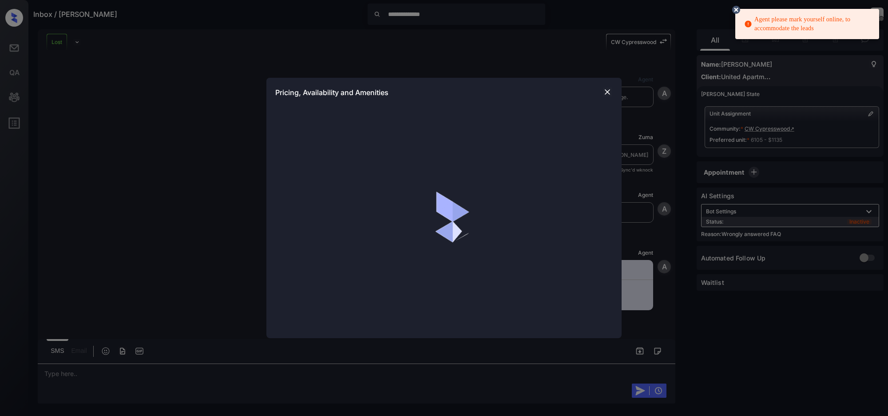
scroll to position [4109, 0]
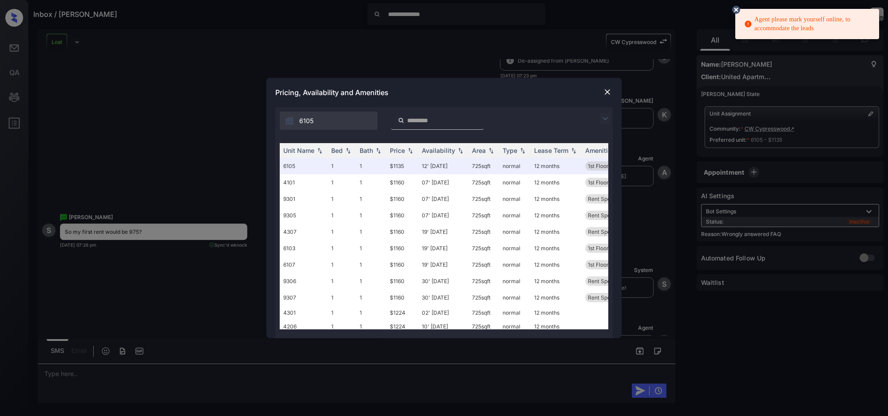
click at [605, 119] on img at bounding box center [605, 118] width 11 height 11
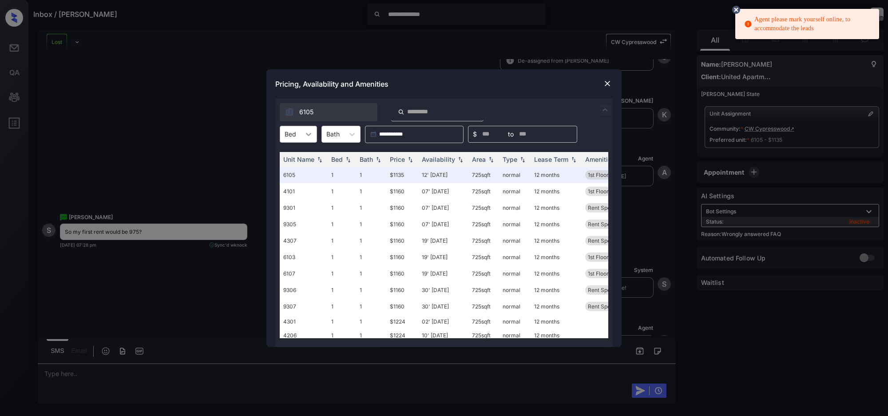
click at [309, 134] on icon at bounding box center [308, 134] width 9 height 9
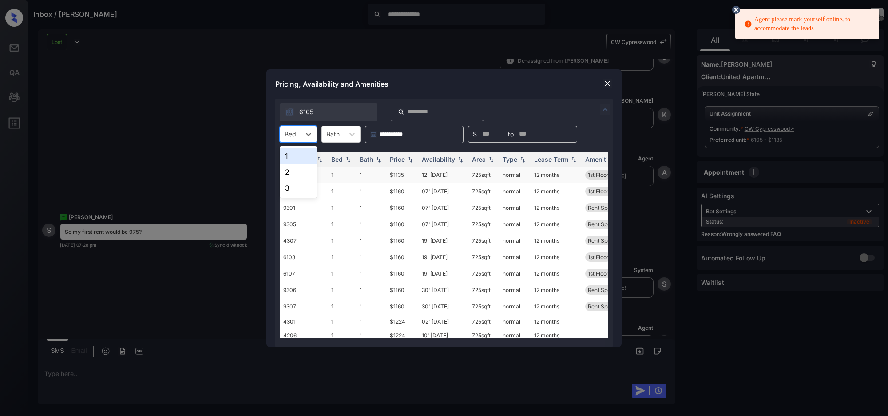
drag, startPoint x: 293, startPoint y: 161, endPoint x: 293, endPoint y: 172, distance: 11.6
click at [293, 160] on div "1" at bounding box center [298, 156] width 37 height 16
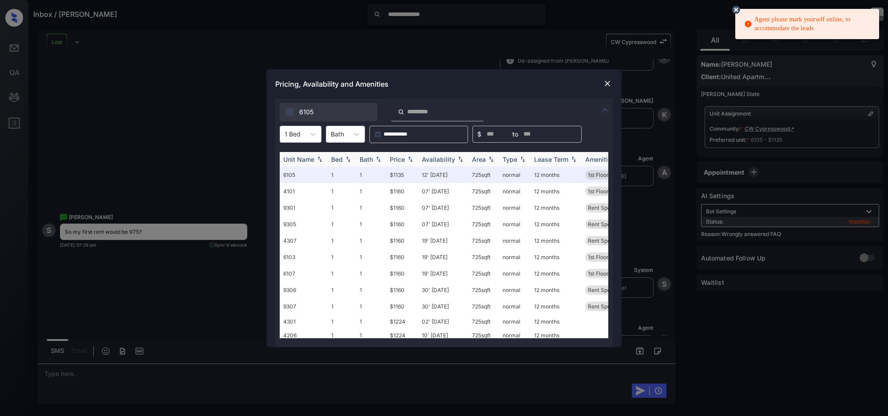
click at [403, 155] on div "Price" at bounding box center [397, 159] width 15 height 8
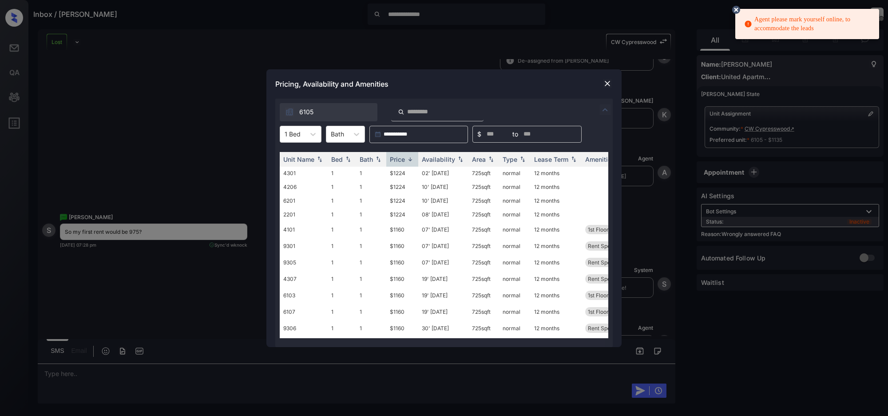
scroll to position [149, 0]
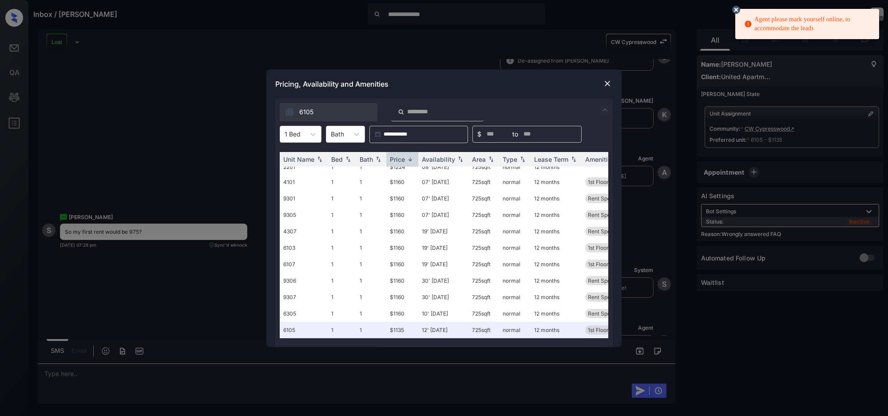
click at [608, 80] on img at bounding box center [607, 83] width 9 height 9
